Goal: Information Seeking & Learning: Learn about a topic

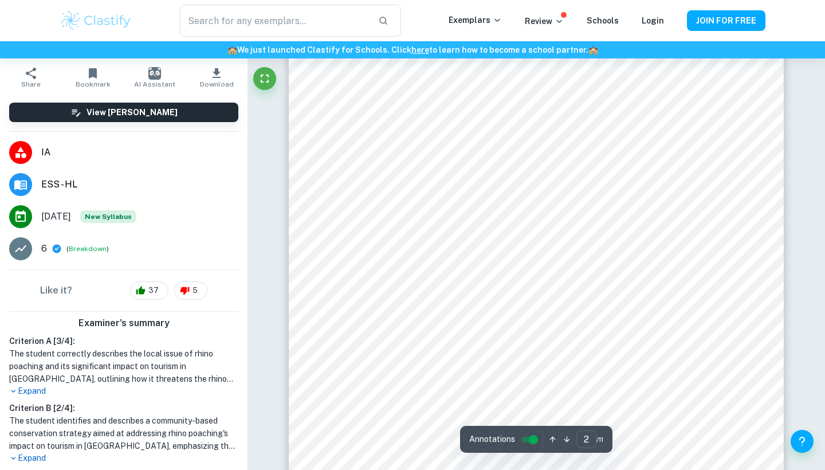
scroll to position [779, 0]
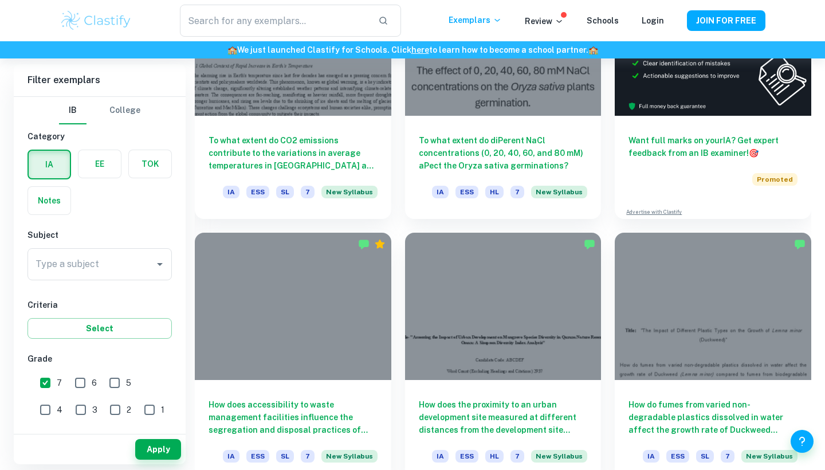
scroll to position [383, 0]
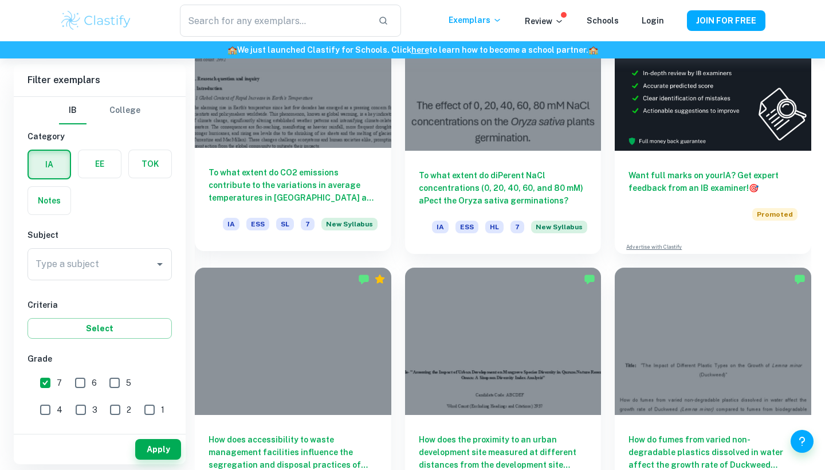
click at [271, 113] on div at bounding box center [293, 74] width 197 height 147
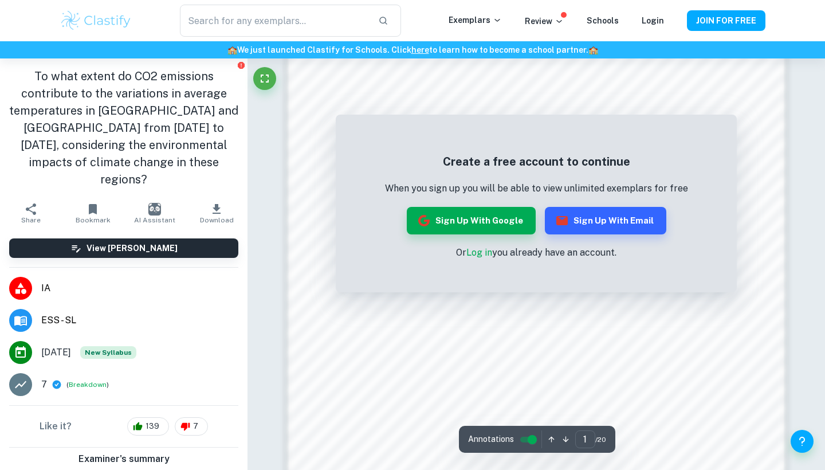
scroll to position [690, 0]
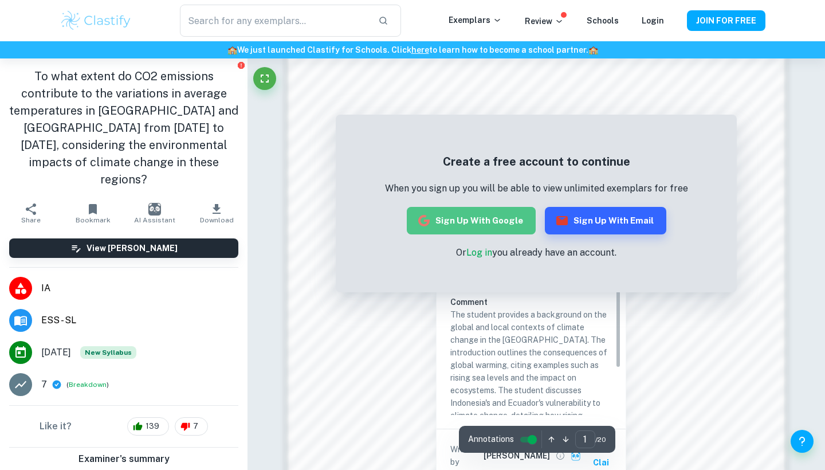
click at [485, 215] on button "Sign up with Google" at bounding box center [471, 221] width 129 height 28
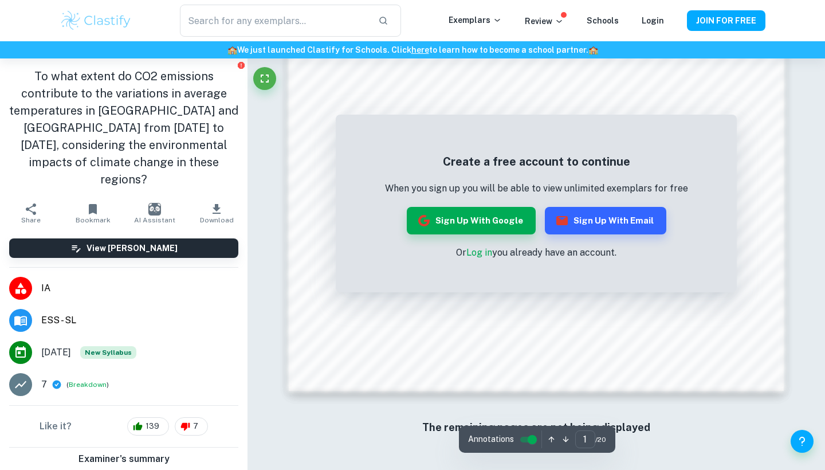
scroll to position [966, 0]
click at [506, 208] on button "Sign up with Google" at bounding box center [471, 221] width 129 height 28
